Goal: Information Seeking & Learning: Learn about a topic

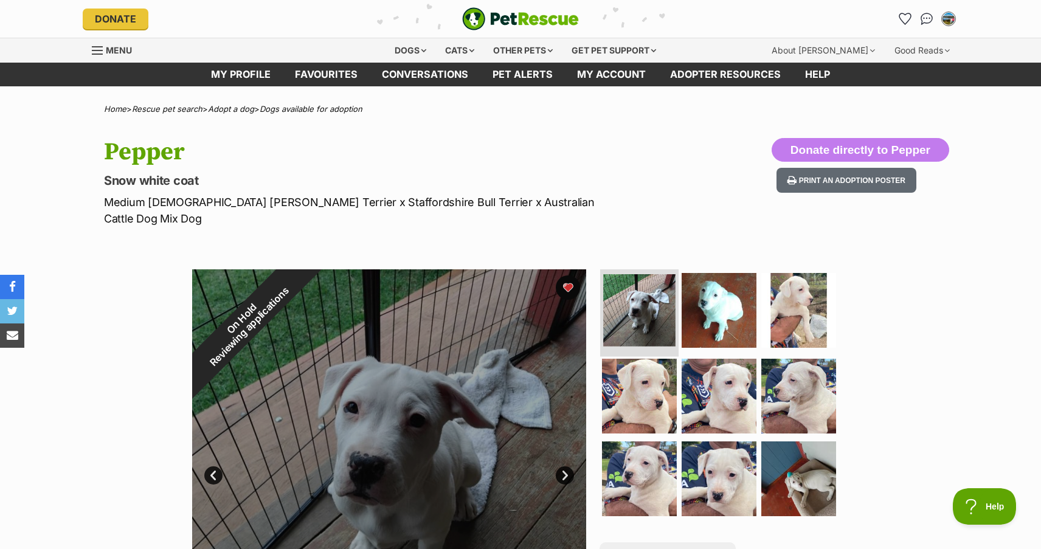
click at [643, 294] on img at bounding box center [639, 310] width 72 height 72
click at [564, 466] on link "Next" at bounding box center [565, 475] width 18 height 18
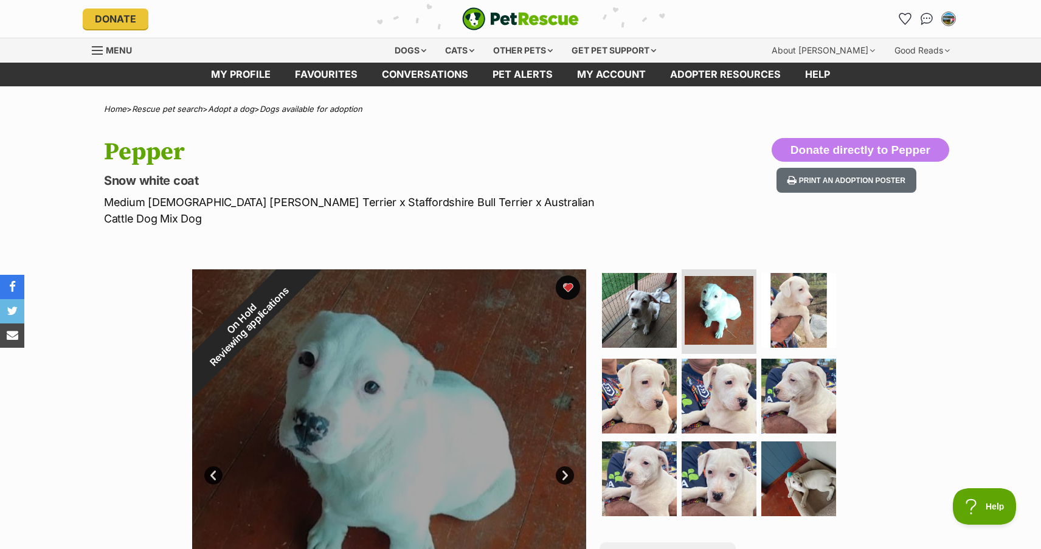
click at [564, 466] on link "Next" at bounding box center [565, 475] width 18 height 18
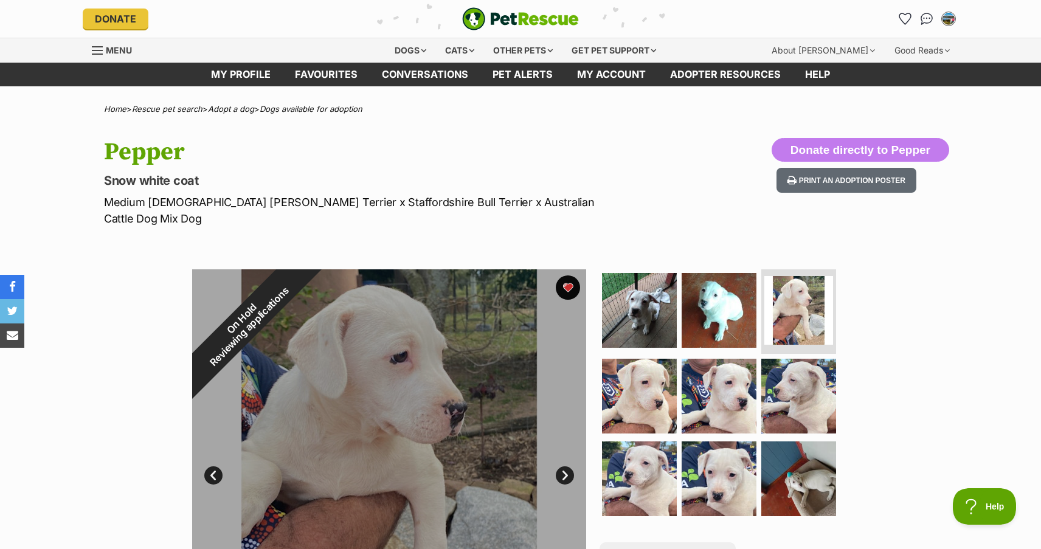
click at [564, 466] on link "Next" at bounding box center [565, 475] width 18 height 18
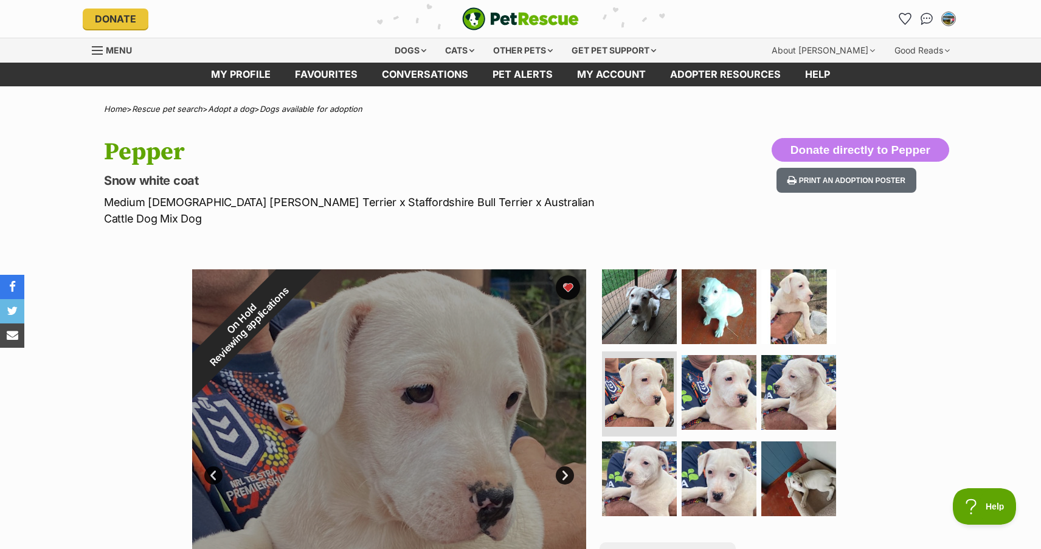
click at [564, 466] on link "Next" at bounding box center [565, 475] width 18 height 18
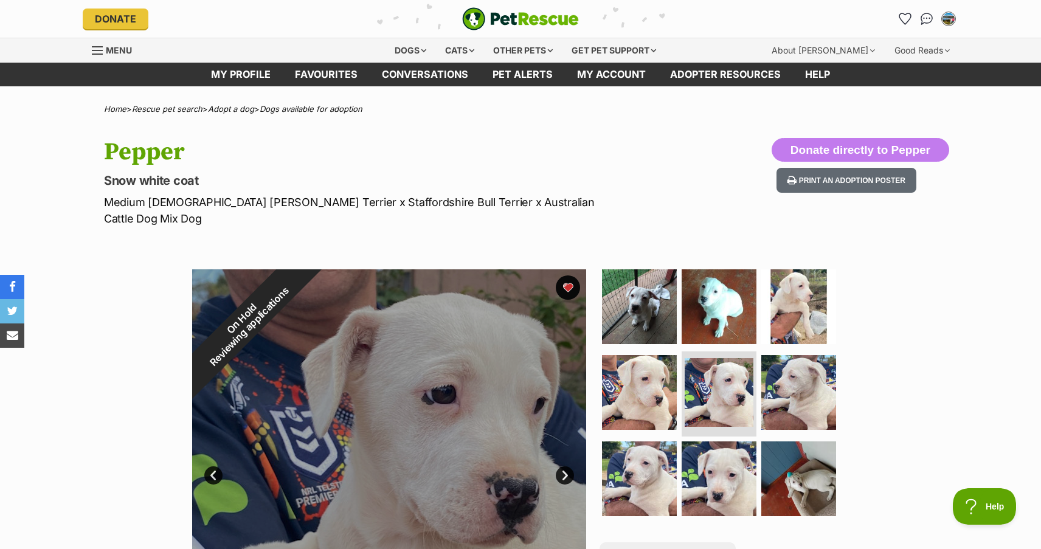
scroll to position [243, 0]
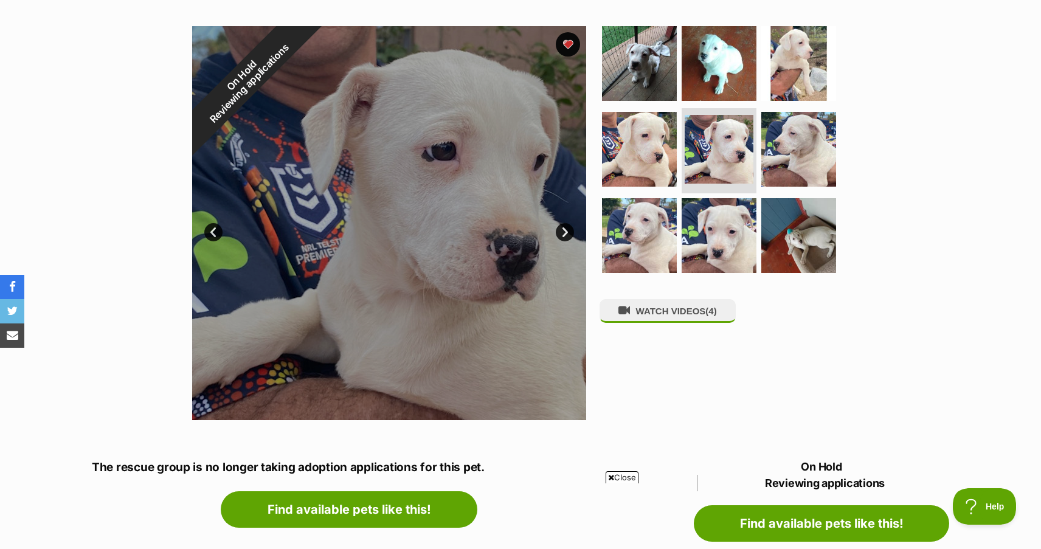
click at [562, 223] on link "Next" at bounding box center [565, 232] width 18 height 18
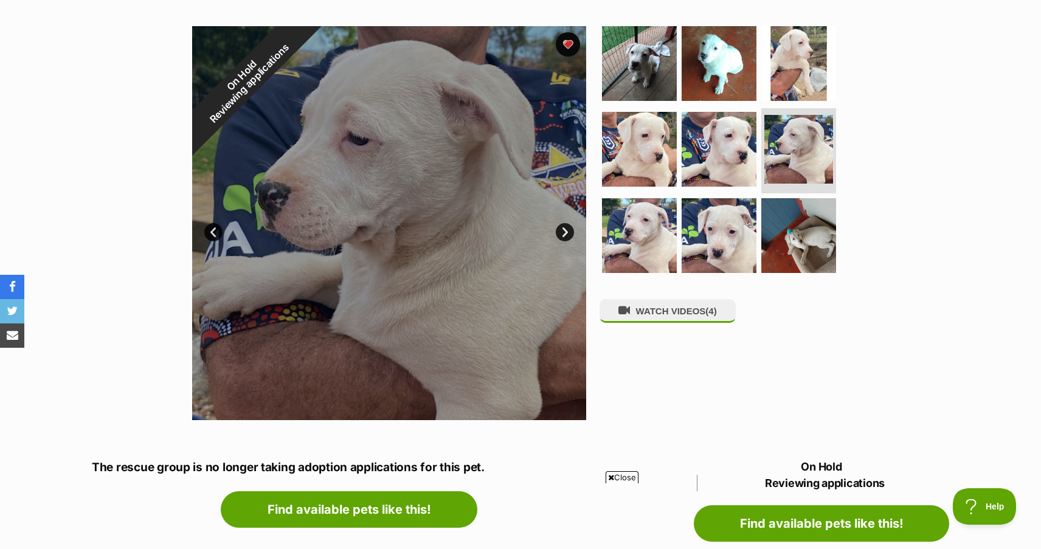
click at [562, 223] on link "Next" at bounding box center [565, 232] width 18 height 18
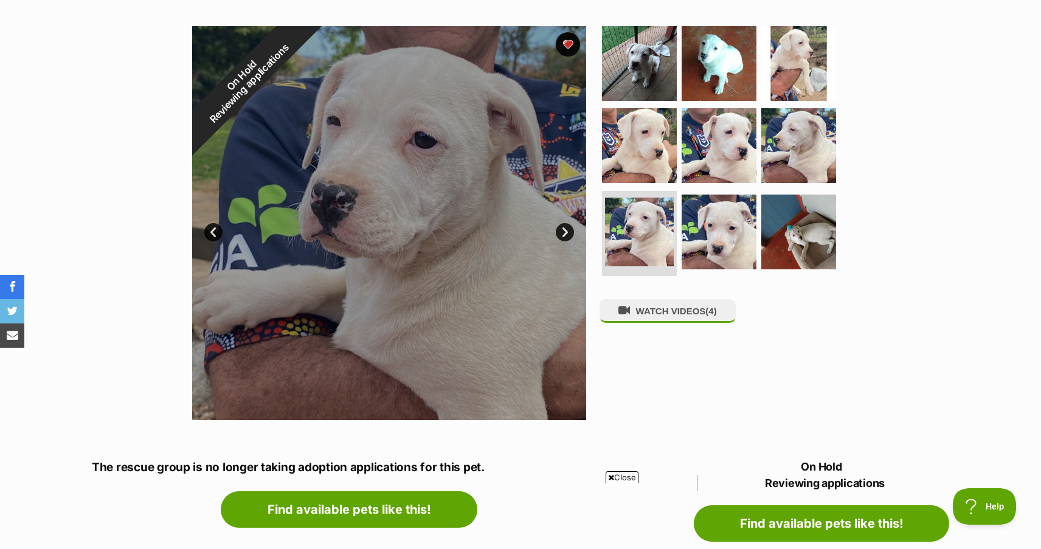
click at [562, 223] on link "Next" at bounding box center [565, 232] width 18 height 18
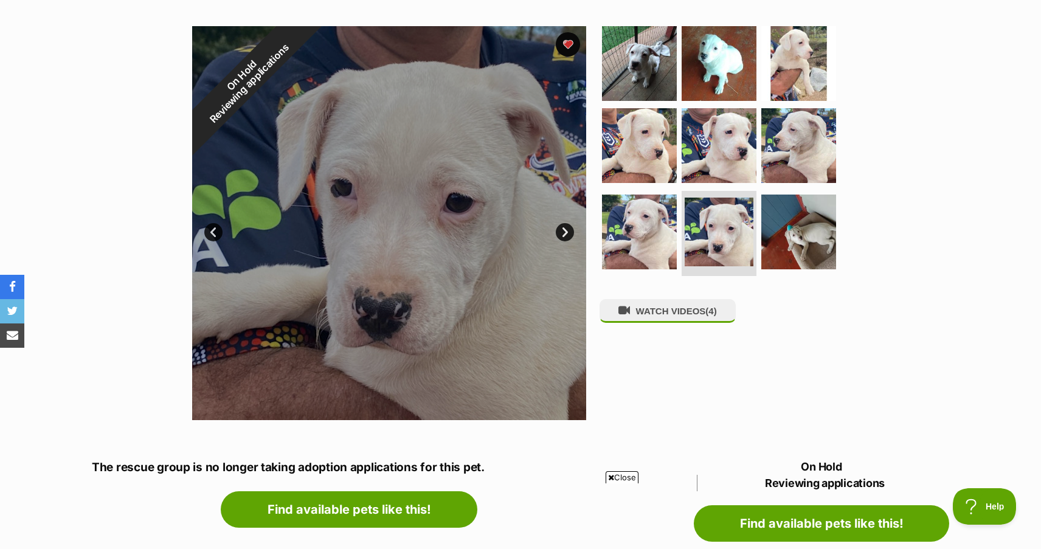
click at [562, 223] on link "Next" at bounding box center [565, 232] width 18 height 18
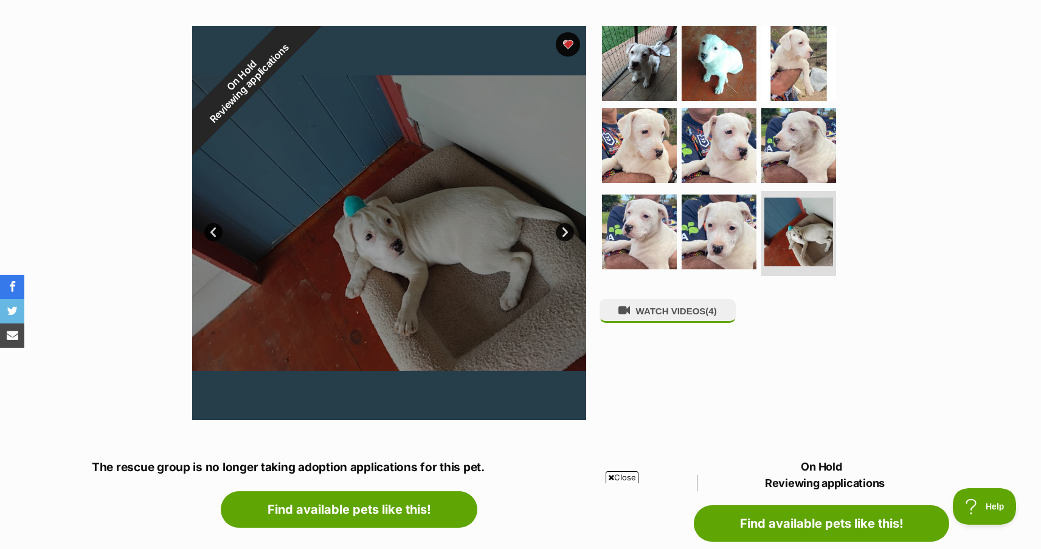
scroll to position [0, 0]
click at [563, 223] on link "Next" at bounding box center [565, 232] width 18 height 18
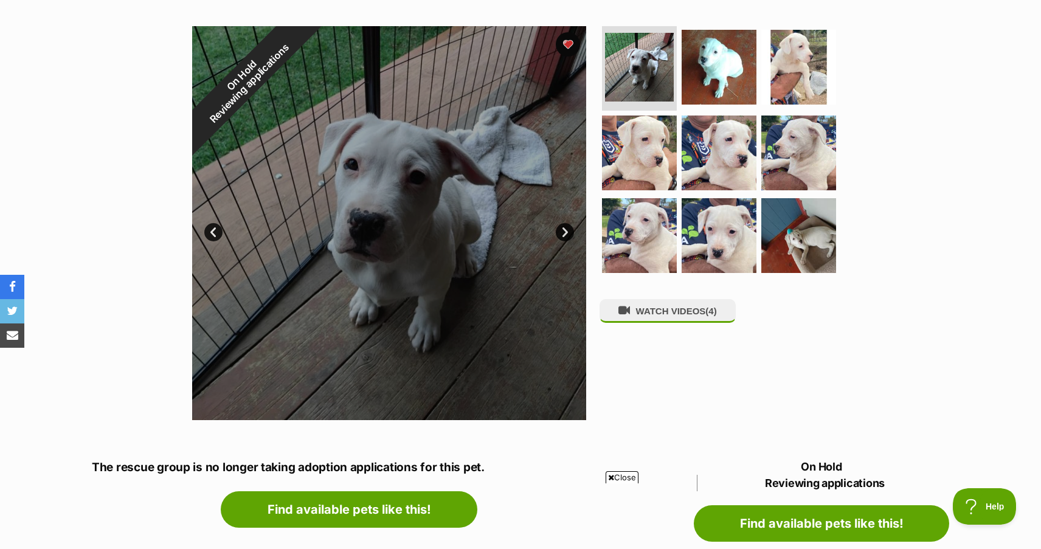
click at [563, 223] on link "Next" at bounding box center [565, 232] width 18 height 18
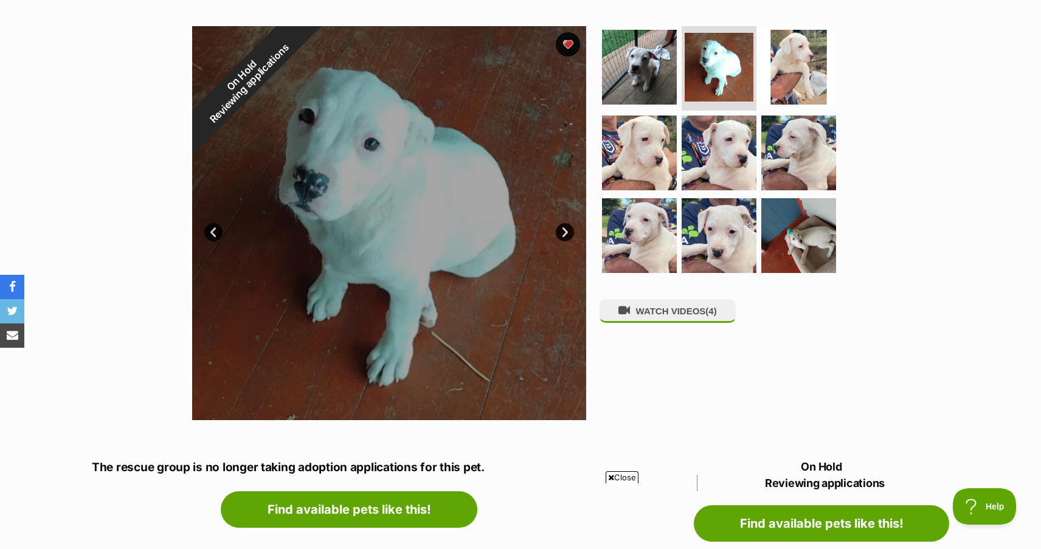
click at [563, 223] on link "Next" at bounding box center [565, 232] width 18 height 18
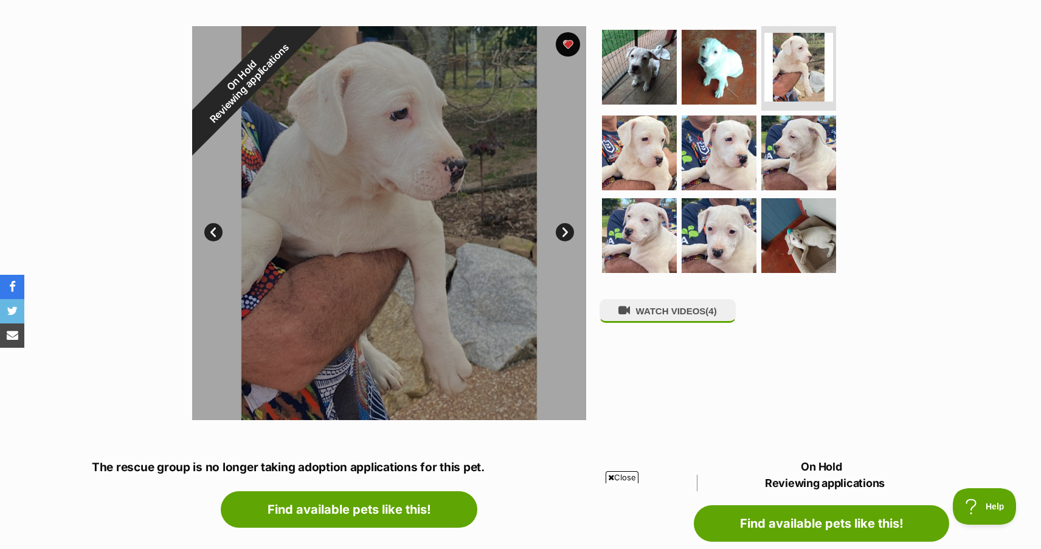
click at [564, 223] on link "Next" at bounding box center [565, 232] width 18 height 18
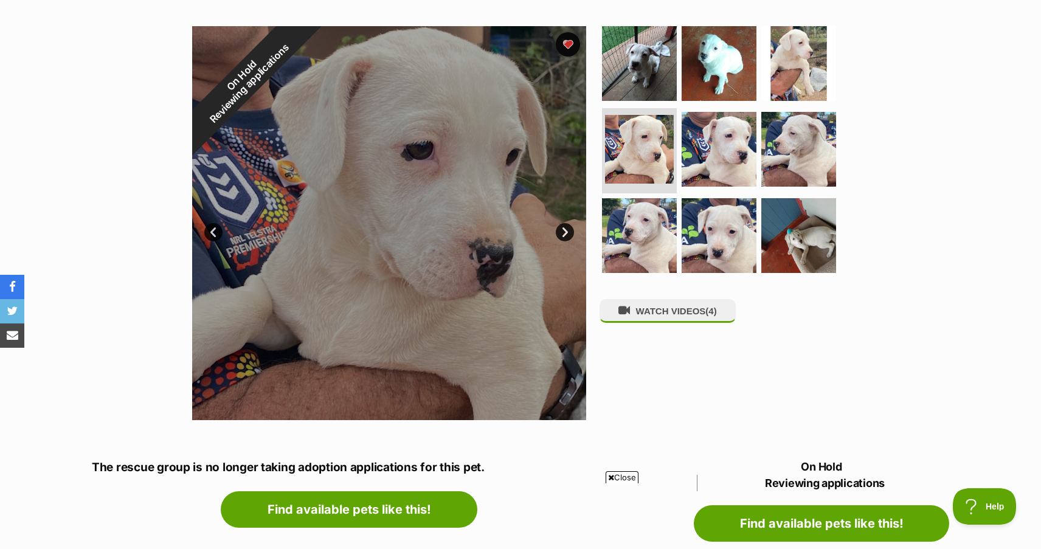
click at [564, 223] on link "Next" at bounding box center [565, 232] width 18 height 18
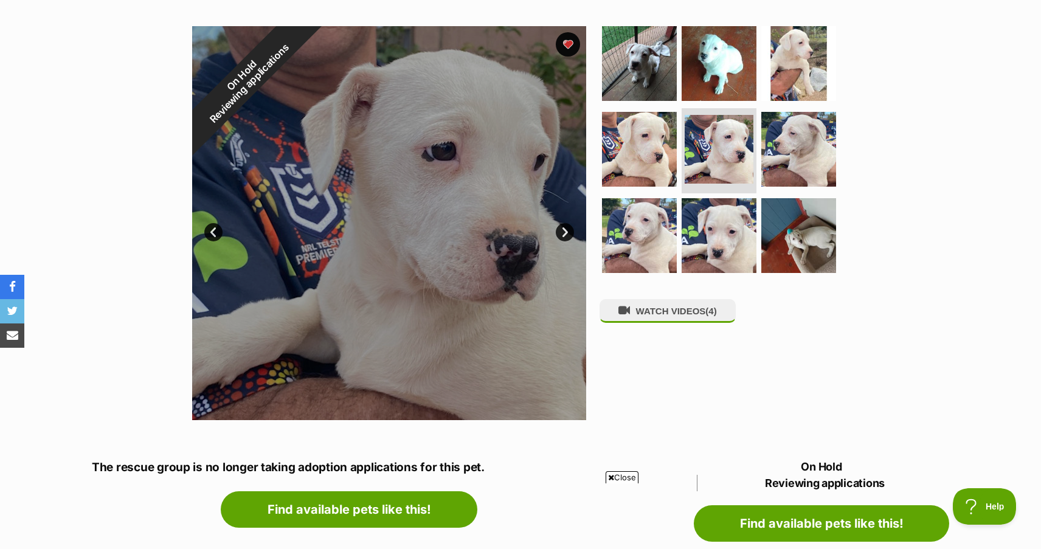
click at [564, 223] on link "Next" at bounding box center [565, 232] width 18 height 18
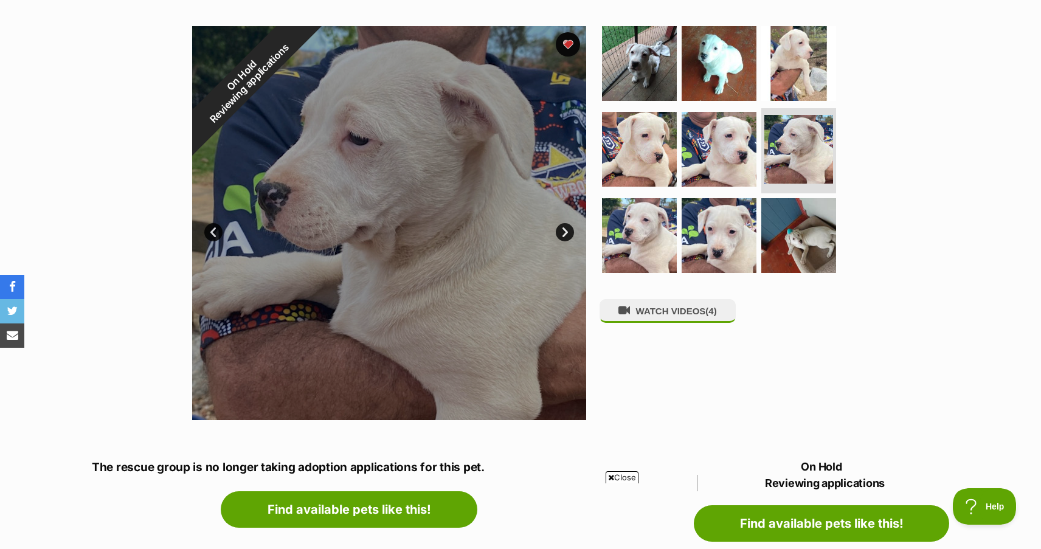
click at [564, 223] on link "Next" at bounding box center [565, 232] width 18 height 18
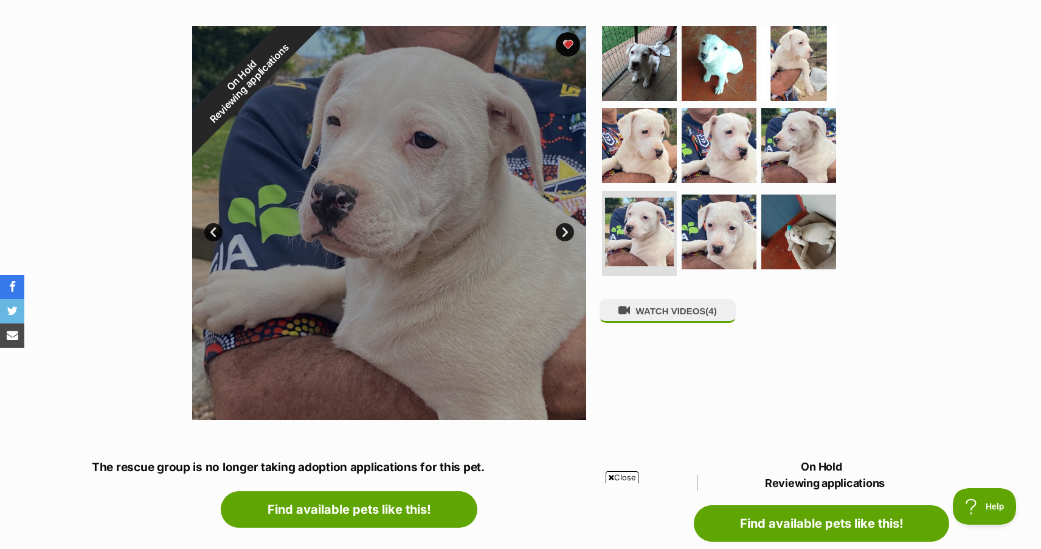
click at [564, 223] on link "Next" at bounding box center [565, 232] width 18 height 18
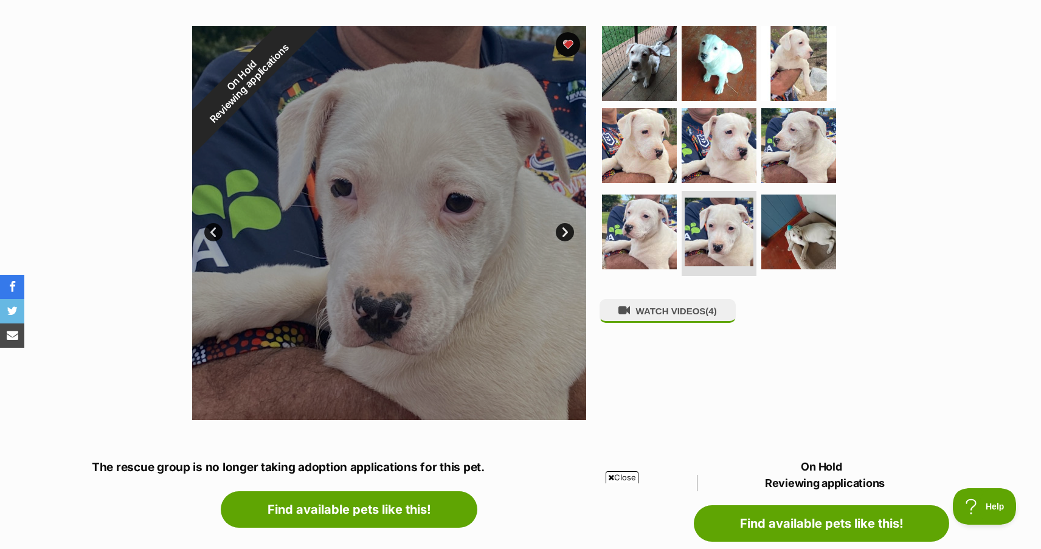
click at [570, 223] on link "Next" at bounding box center [565, 232] width 18 height 18
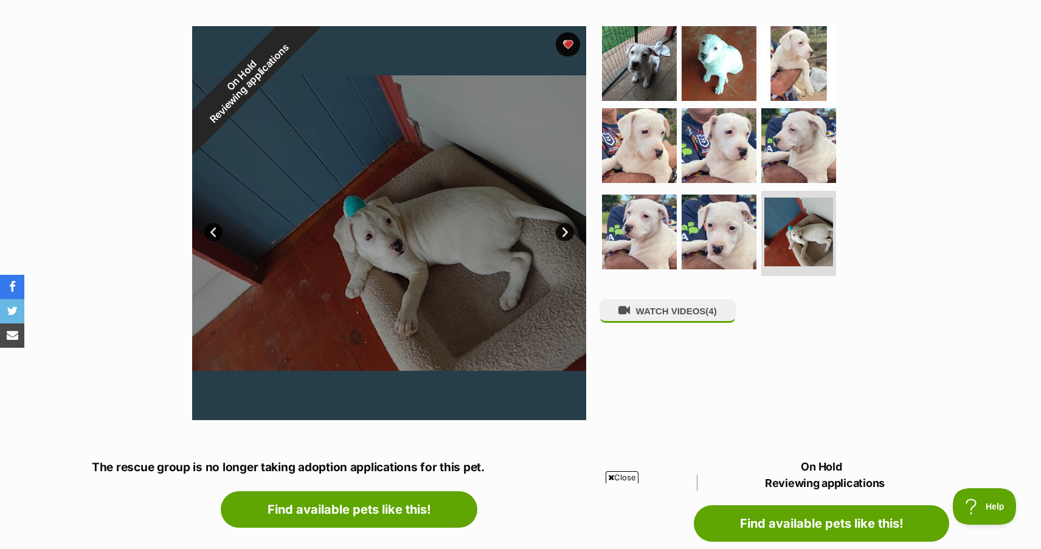
click at [963, 185] on div "On Hold Reviewing applications 9 of 9 images 9 of 9 images 9 of 9 images 9 of 9…" at bounding box center [520, 214] width 1041 height 412
